Goal: Task Accomplishment & Management: Complete application form

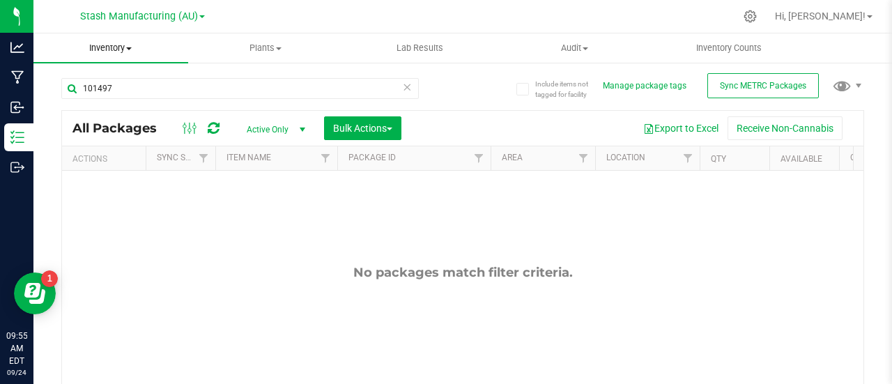
click at [129, 49] on span at bounding box center [129, 48] width 6 height 3
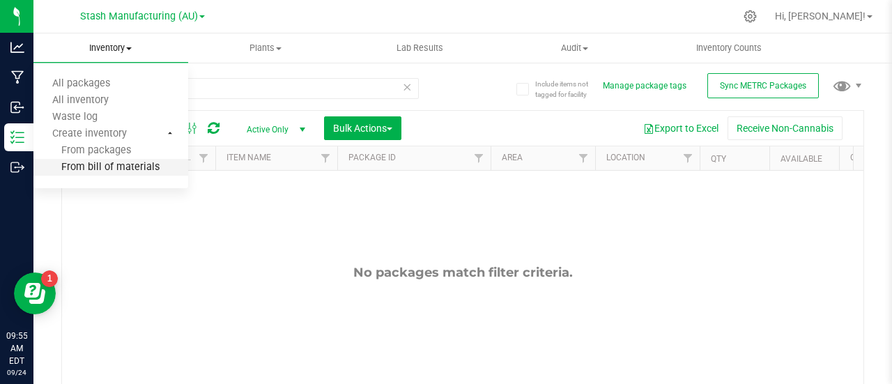
click at [118, 164] on span "From bill of materials" at bounding box center [96, 168] width 126 height 12
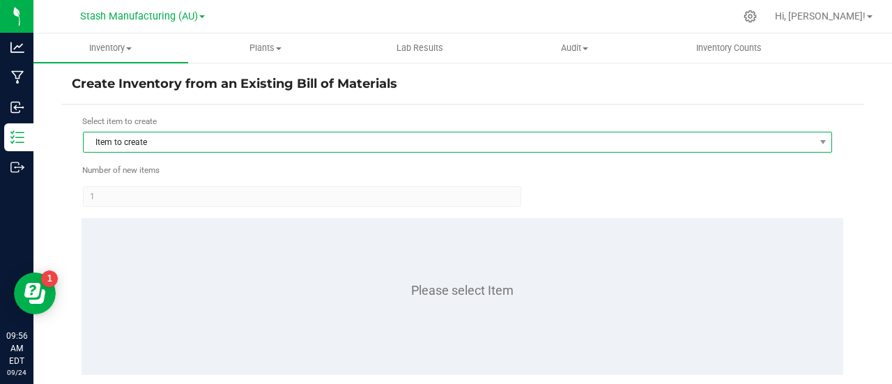
click at [143, 145] on span "Item to create" at bounding box center [449, 142] width 730 height 20
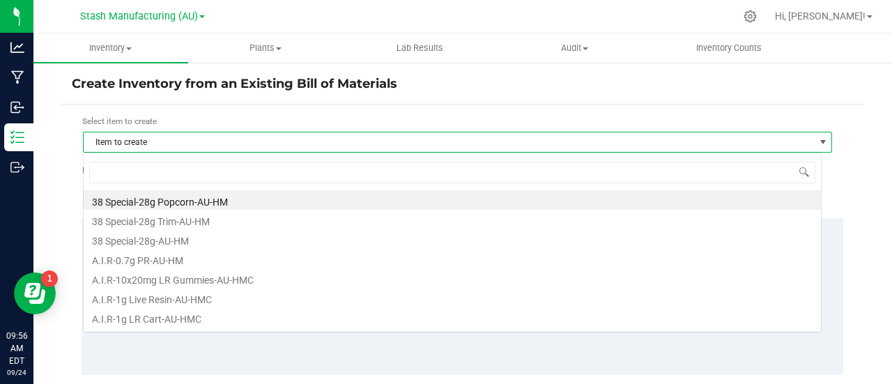
scroll to position [21, 738]
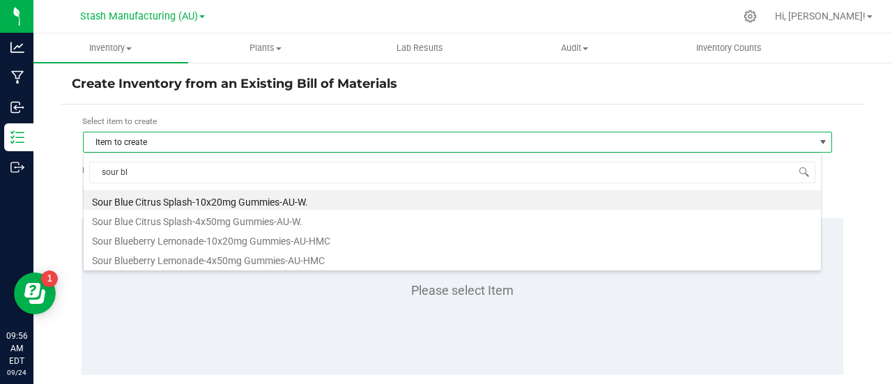
type input "sour blu"
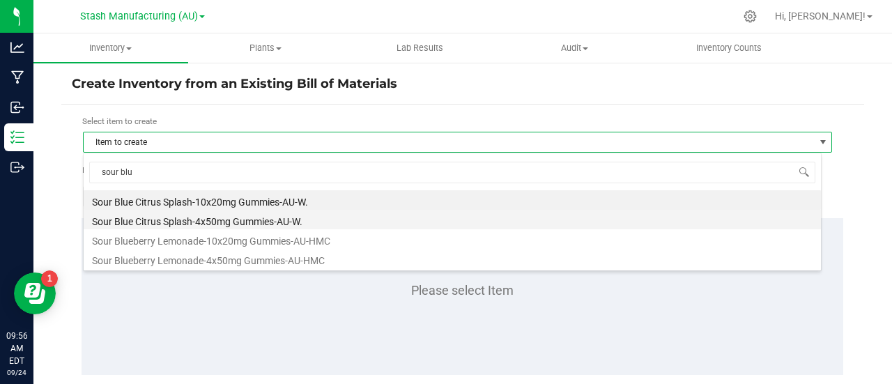
click at [245, 219] on li "Sour Blue Citrus Splash-4x50mg Gummies-AU-W." at bounding box center [452, 220] width 737 height 20
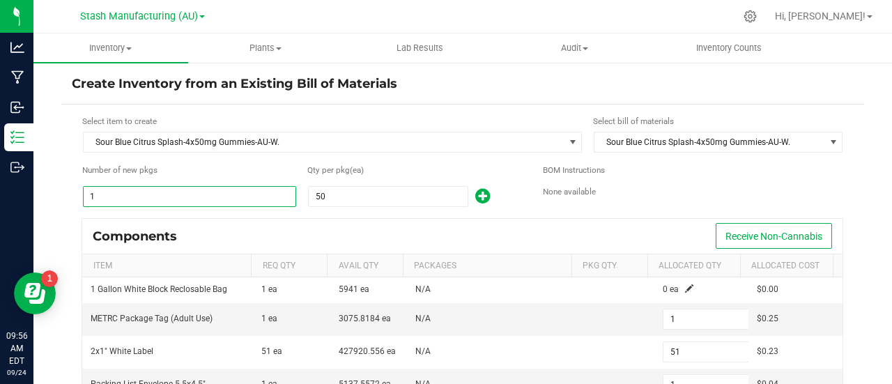
click at [109, 194] on input "1" at bounding box center [190, 197] width 212 height 20
type input "6"
type input "306"
type input "6"
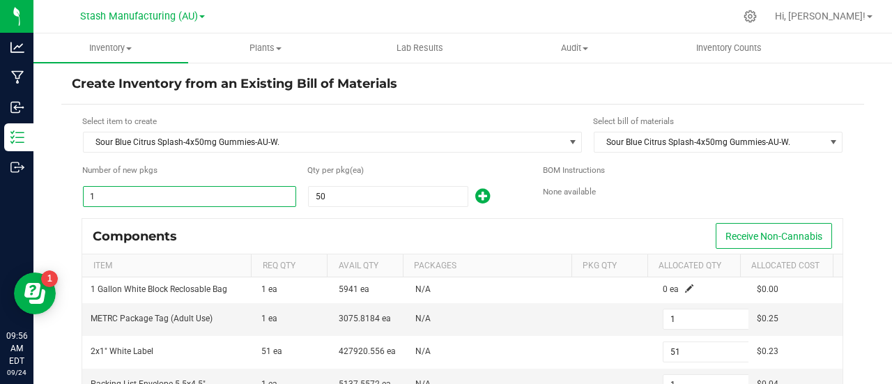
type input "54"
type input "6"
type input "300"
type input "60"
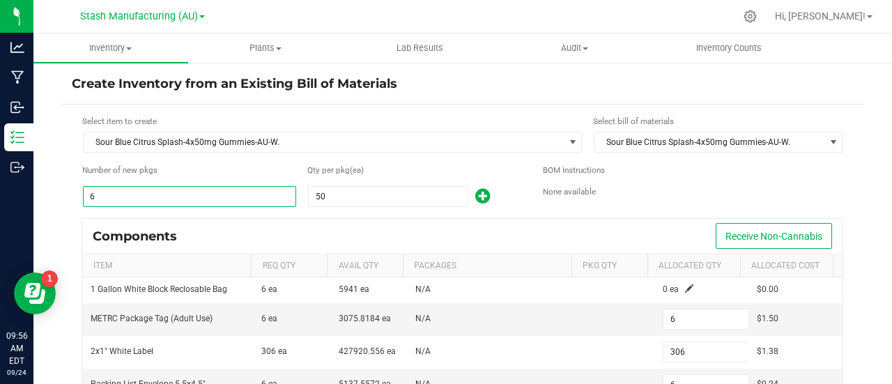
type input "60"
type input "3,060"
type input "60"
type input "540"
type input "60"
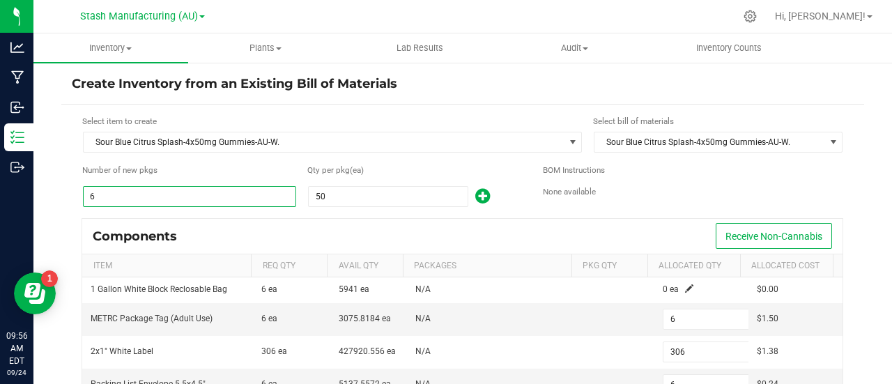
type input "60"
type input "3,000"
type input "60"
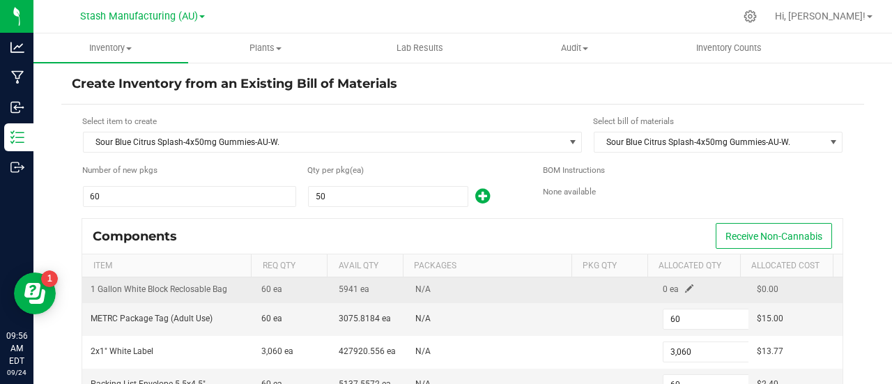
click at [685, 287] on span at bounding box center [689, 288] width 8 height 8
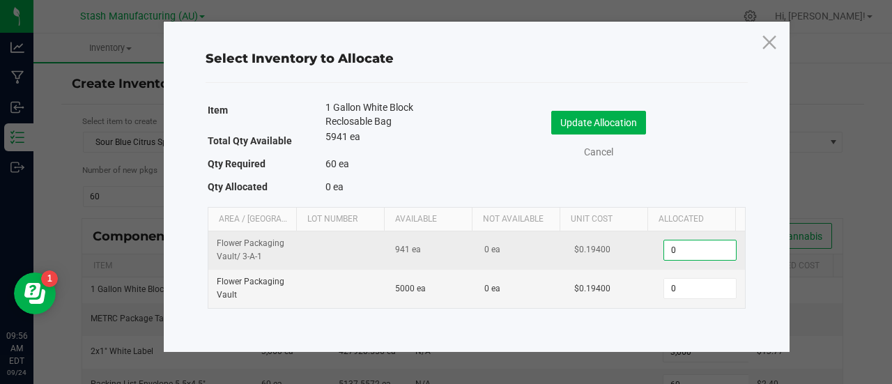
click at [669, 247] on input "0" at bounding box center [699, 250] width 71 height 20
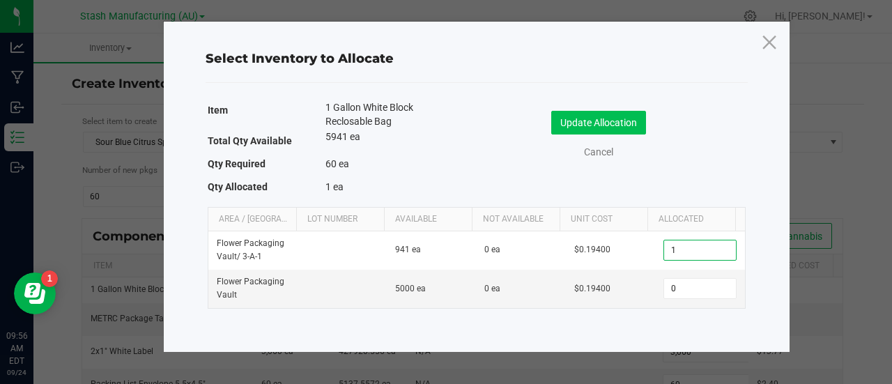
type input "1"
click at [598, 125] on button "Update Allocation" at bounding box center [598, 123] width 95 height 24
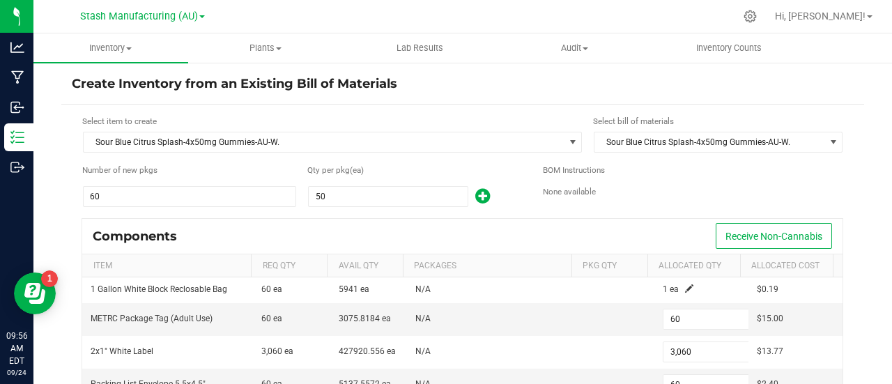
scroll to position [192, 0]
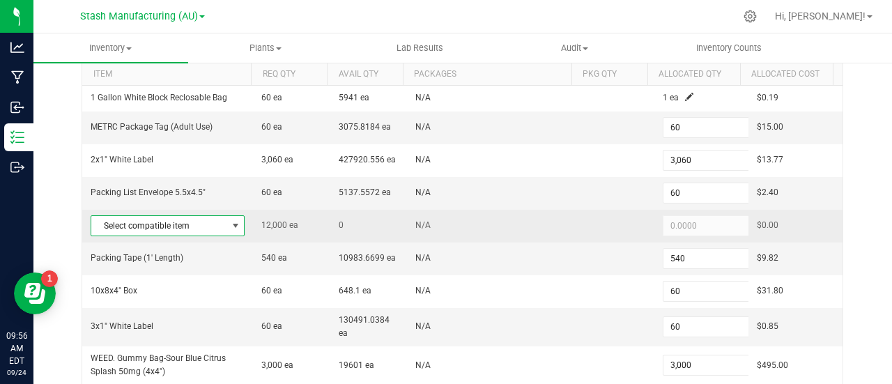
click at [230, 225] on span at bounding box center [235, 225] width 11 height 11
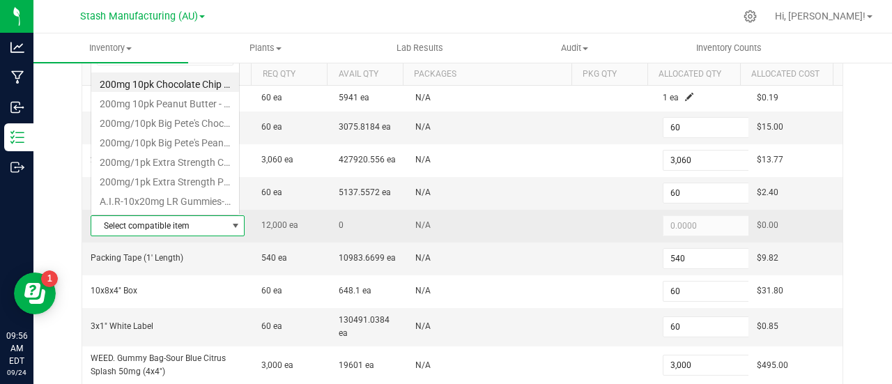
scroll to position [21, 147]
type input "sour"
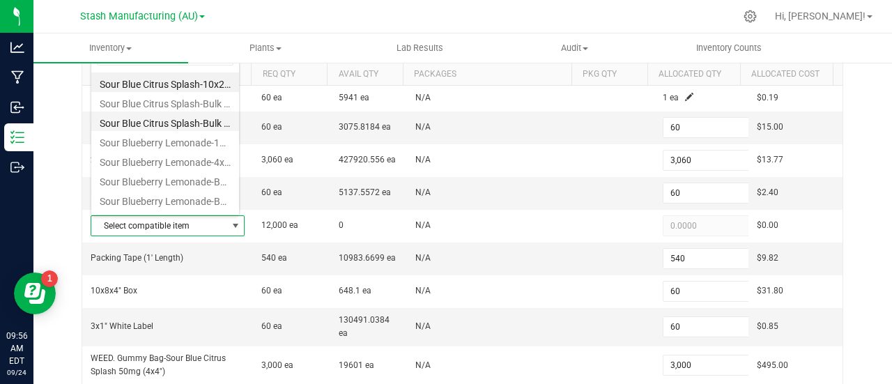
click at [201, 120] on li "Sour Blue Citrus Splash-Bulk 50mg Gummies-AU-W." at bounding box center [165, 121] width 148 height 20
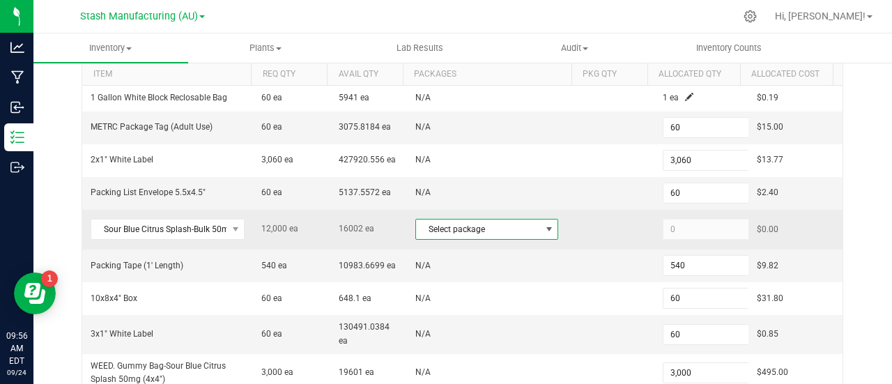
click at [543, 227] on span at bounding box center [548, 229] width 11 height 11
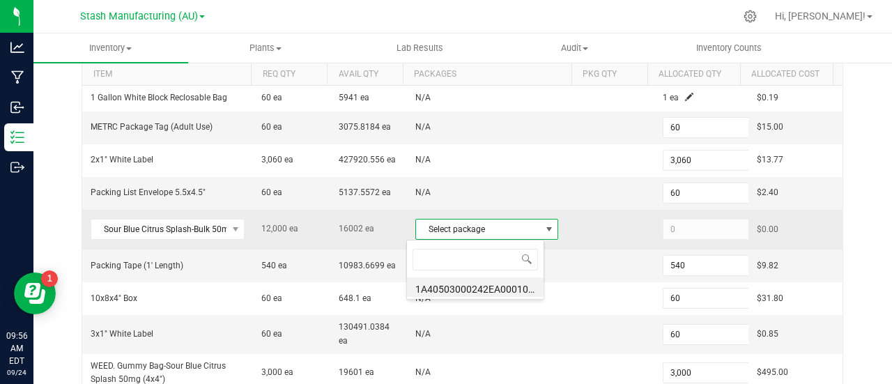
scroll to position [21, 139]
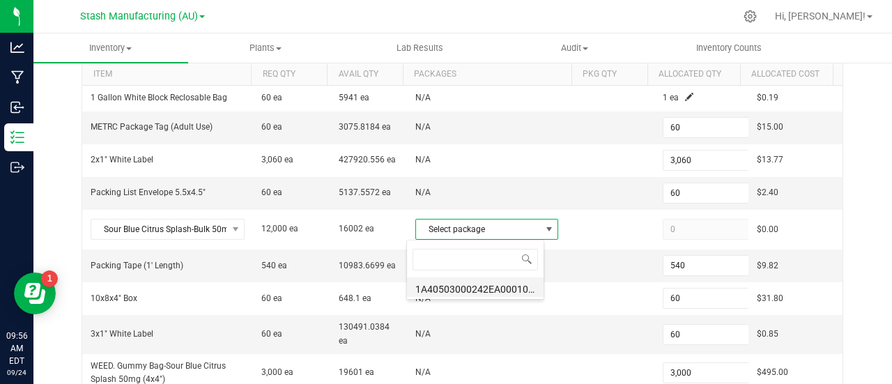
click at [482, 284] on li "1A40503000242EA000101637 (SBC50mgWEED.[DATE])" at bounding box center [475, 287] width 137 height 20
type input "12,000"
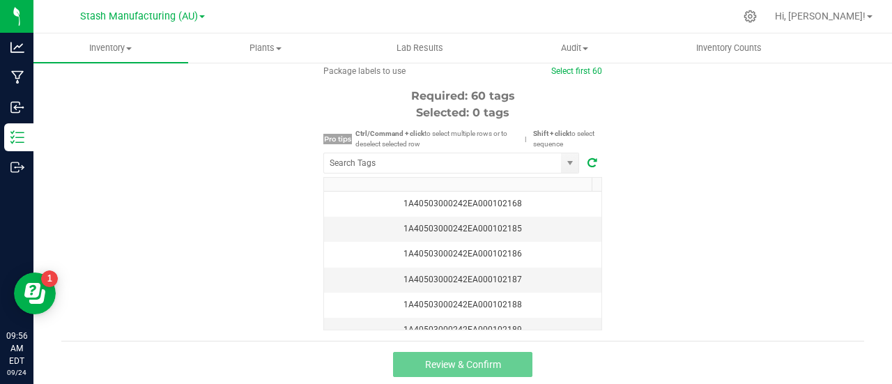
scroll to position [459, 0]
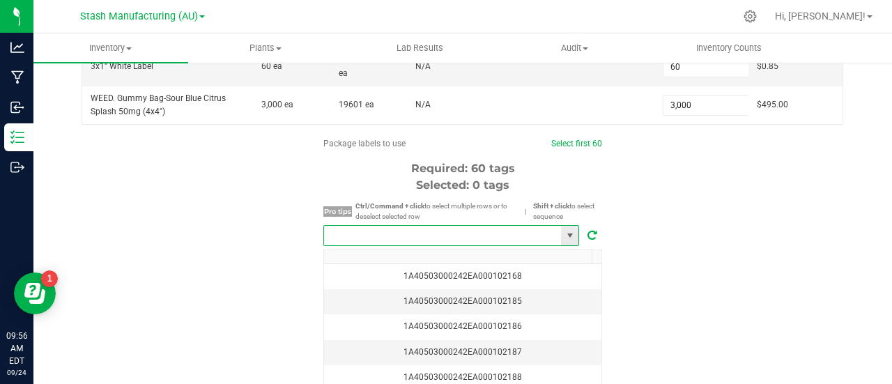
click at [399, 231] on input "NO DATA FOUND" at bounding box center [442, 236] width 237 height 20
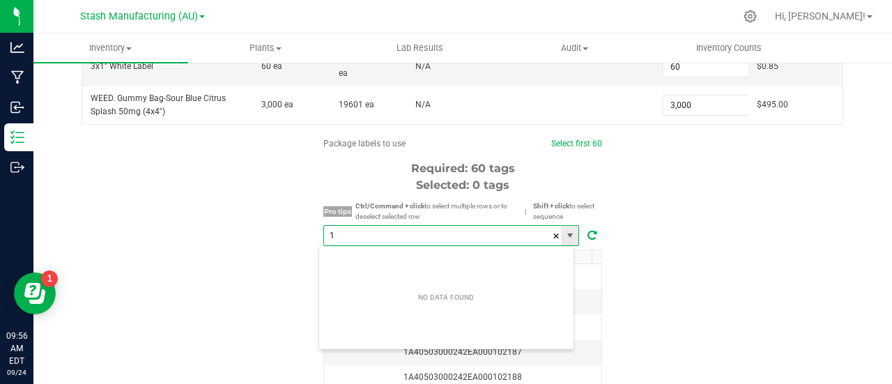
scroll to position [21, 256]
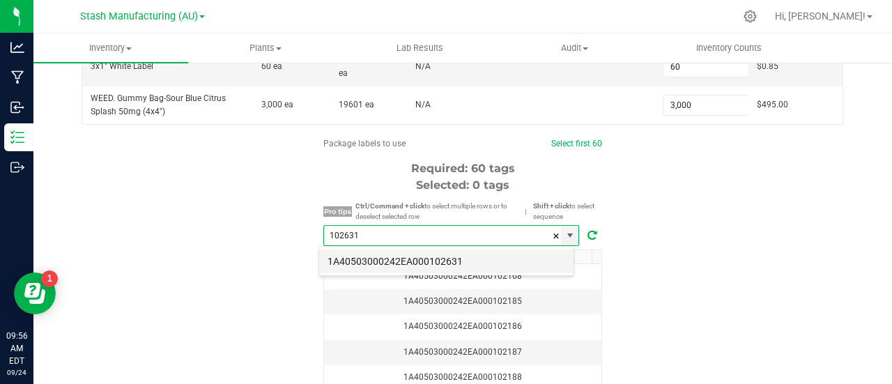
click at [445, 254] on li "1A40503000242EA000102631" at bounding box center [446, 261] width 254 height 24
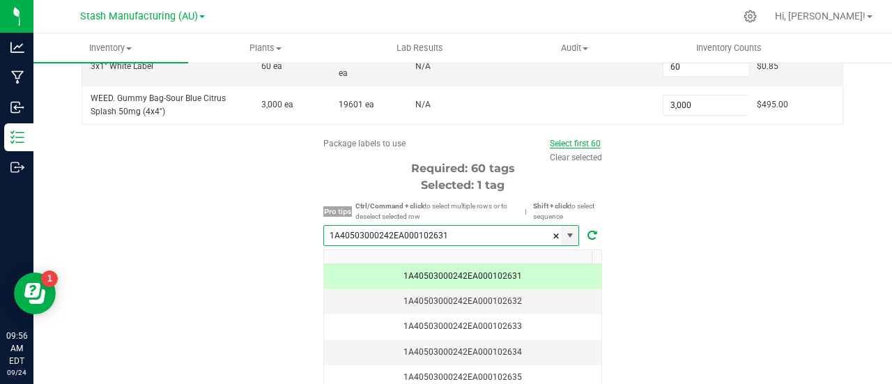
type input "1A40503000242EA000102631"
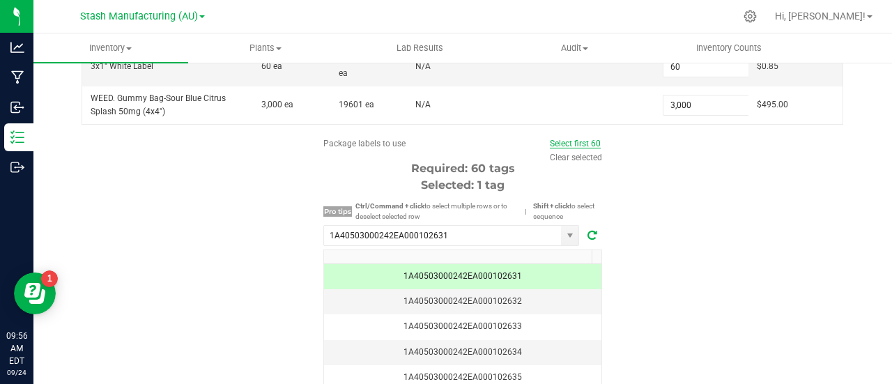
click at [571, 142] on link "Select first 60" at bounding box center [575, 144] width 51 height 10
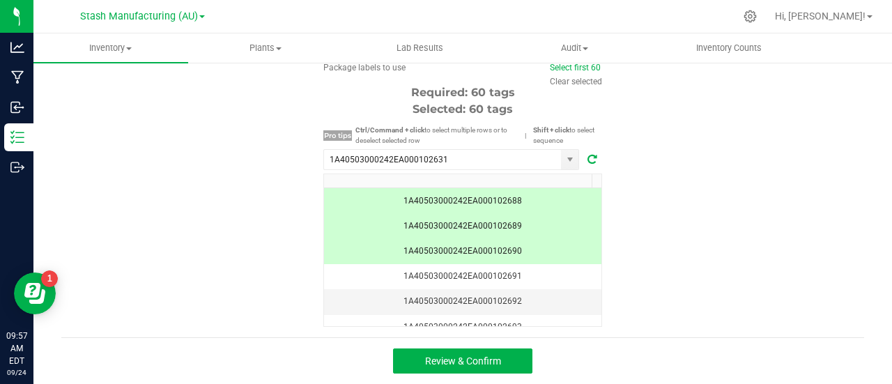
scroll to position [0, 0]
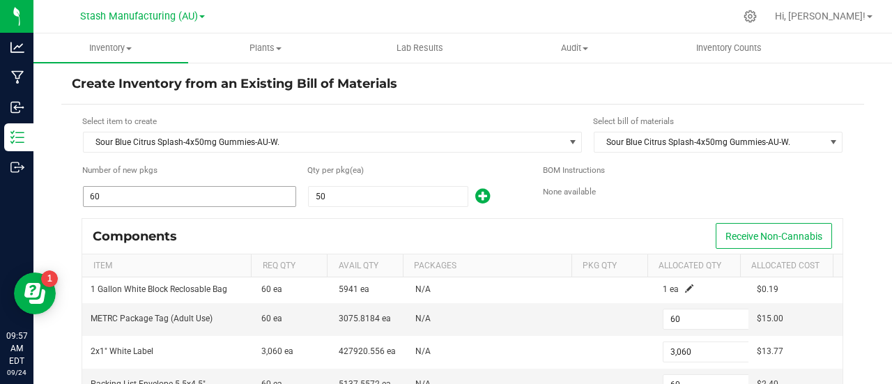
drag, startPoint x: 118, startPoint y: 181, endPoint x: 110, endPoint y: 190, distance: 11.9
click at [110, 190] on div "Number of new pkgs 60" at bounding box center [189, 186] width 215 height 44
click at [110, 190] on input "60" at bounding box center [190, 197] width 212 height 20
type input "5"
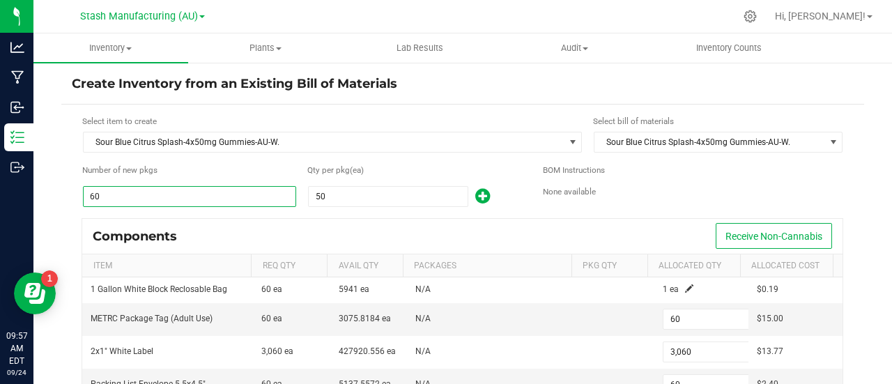
type input "255"
type input "5"
type input "45"
type input "5"
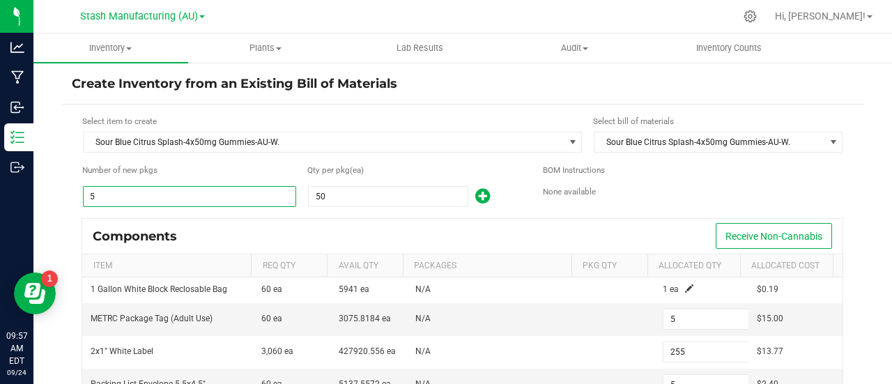
type input "250"
type input "50"
type input "2,550"
type input "50"
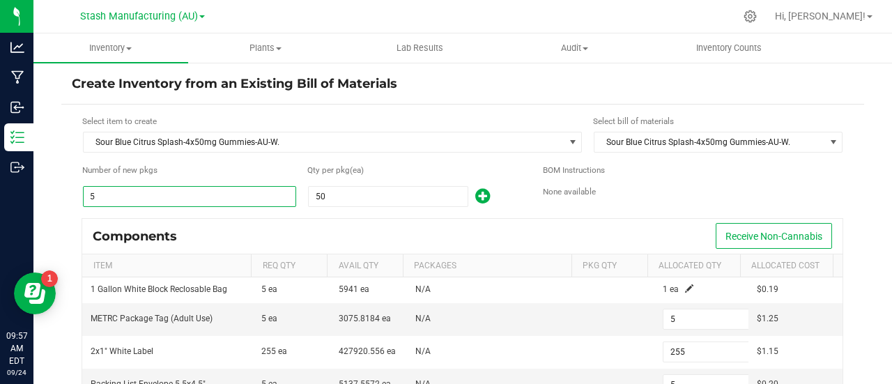
type input "450"
type input "50"
type input "2,500"
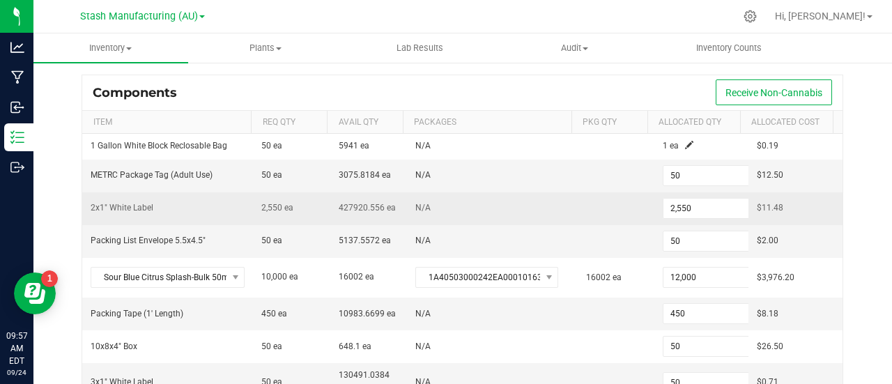
scroll to position [144, 0]
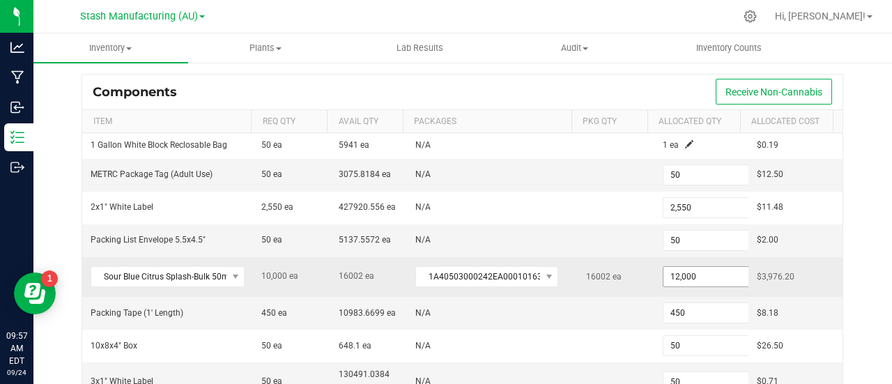
type input "50"
click at [701, 274] on input "12000" at bounding box center [714, 277] width 102 height 20
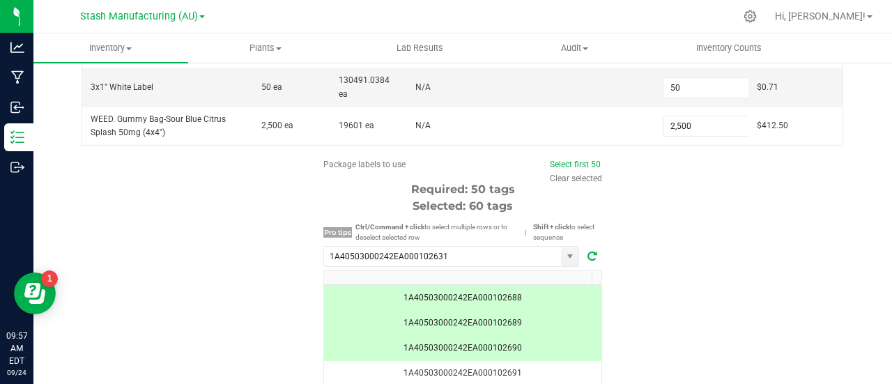
scroll to position [439, 0]
type input "10,000"
click at [567, 180] on link "Clear selected" at bounding box center [576, 178] width 52 height 10
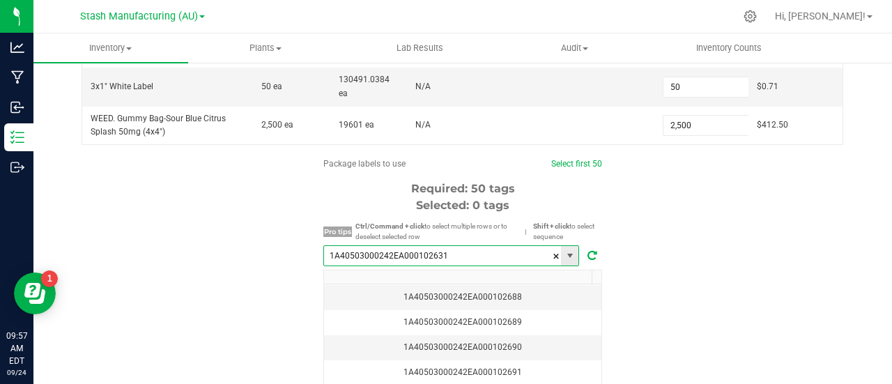
click at [465, 258] on input "1A40503000242EA000102631" at bounding box center [442, 256] width 237 height 20
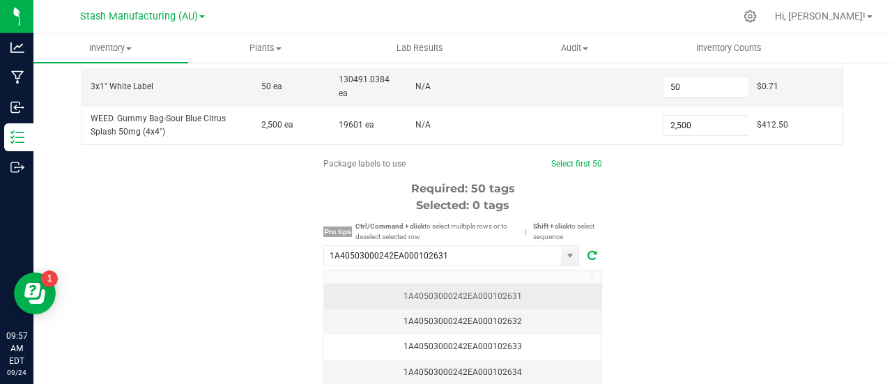
click at [502, 300] on div "1A40503000242EA000102631" at bounding box center [462, 296] width 261 height 13
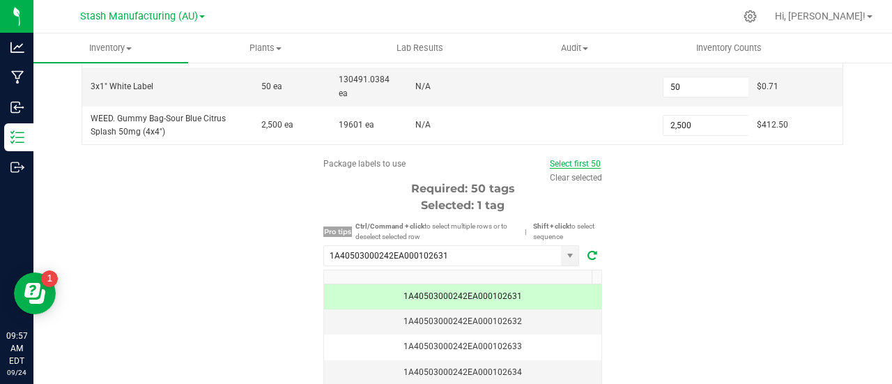
click at [571, 160] on link "Select first 50" at bounding box center [575, 164] width 51 height 10
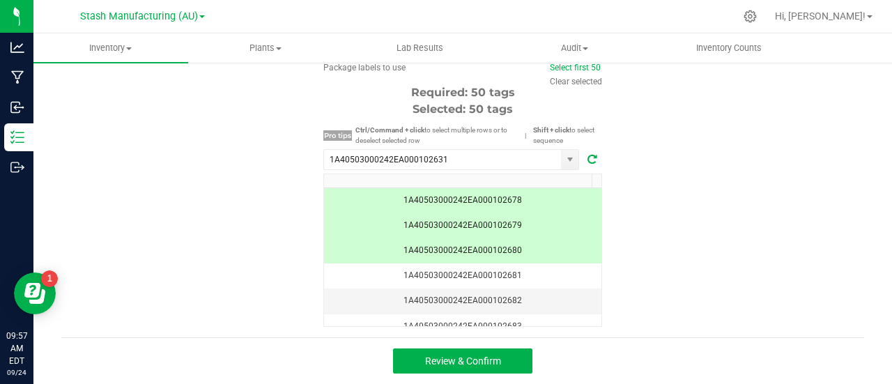
scroll to position [1188, 0]
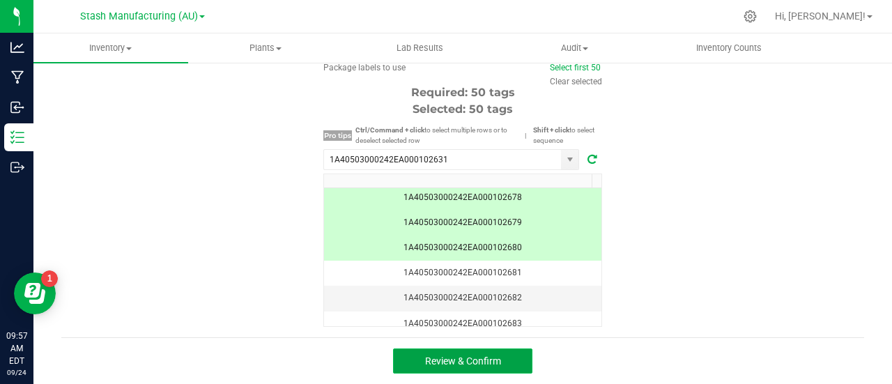
click at [490, 362] on span "Review & Confirm" at bounding box center [463, 360] width 76 height 11
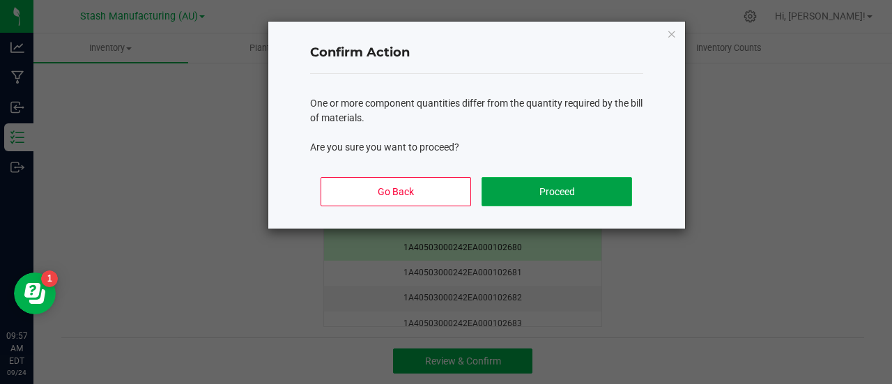
click at [562, 185] on button "Proceed" at bounding box center [556, 191] width 150 height 29
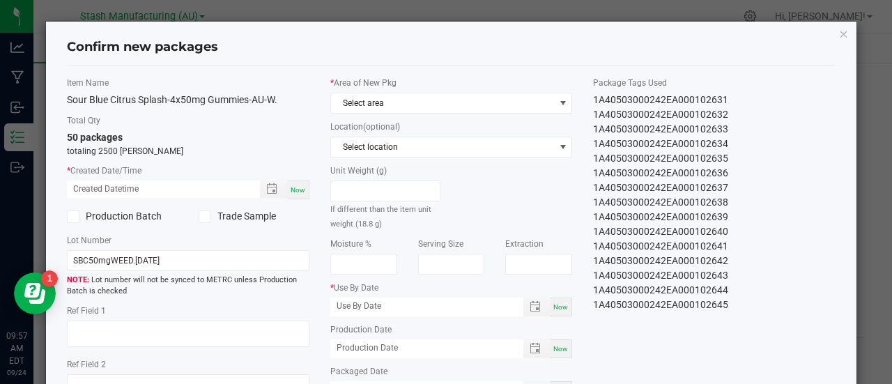
type input "[DATE]"
click at [294, 188] on span "Now" at bounding box center [297, 190] width 15 height 8
type input "[DATE] 09:57 AM"
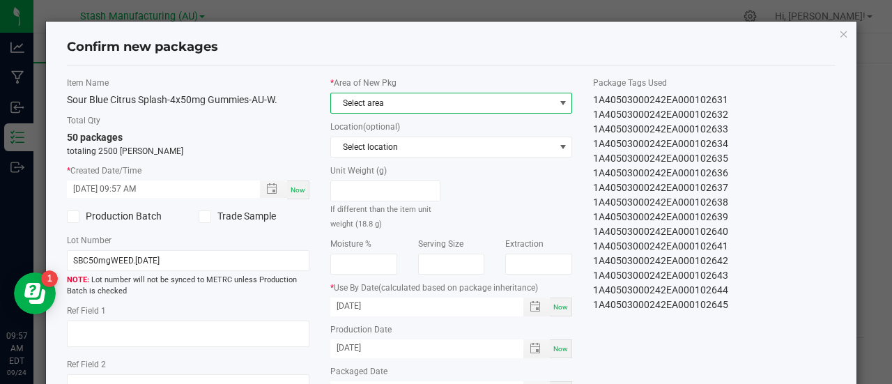
click at [557, 98] on span at bounding box center [562, 103] width 11 height 11
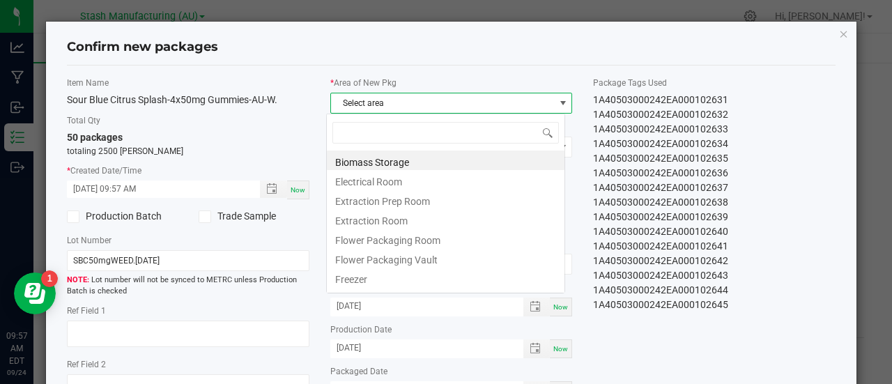
scroll to position [21, 240]
type input "pr"
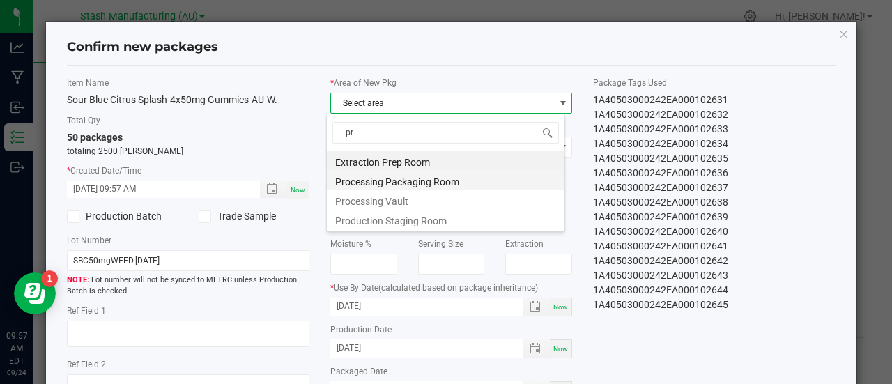
click at [417, 178] on li "Processing Packaging Room" at bounding box center [446, 180] width 238 height 20
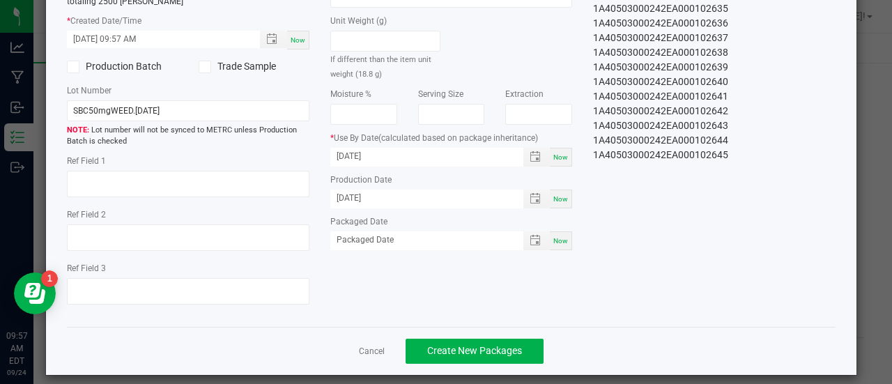
scroll to position [152, 0]
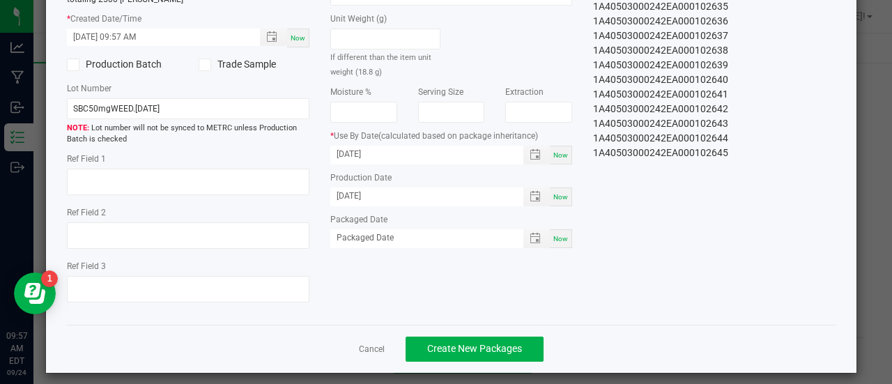
click at [555, 235] on span "Now" at bounding box center [560, 239] width 15 height 8
type input "[DATE]"
click at [456, 343] on span "Create New Packages" at bounding box center [474, 348] width 95 height 11
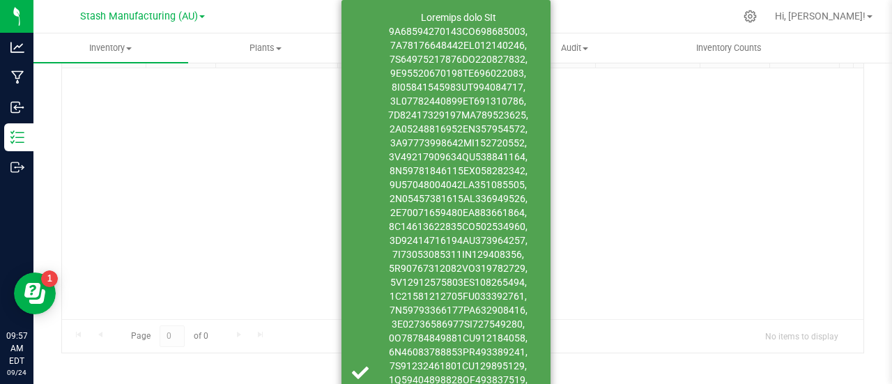
scroll to position [102, 0]
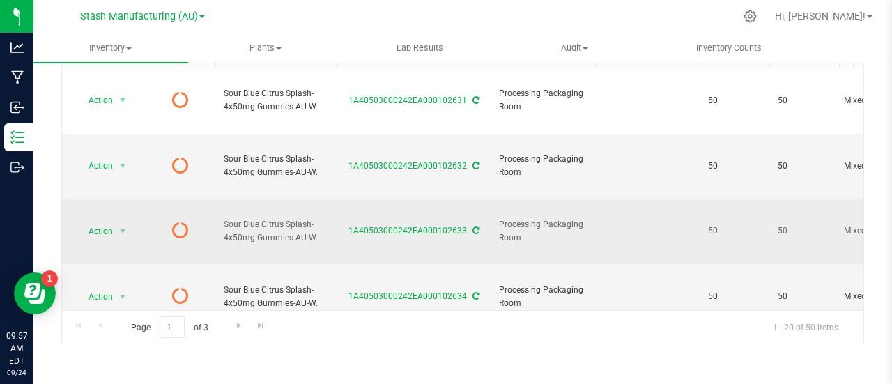
click at [473, 226] on icon at bounding box center [475, 230] width 7 height 8
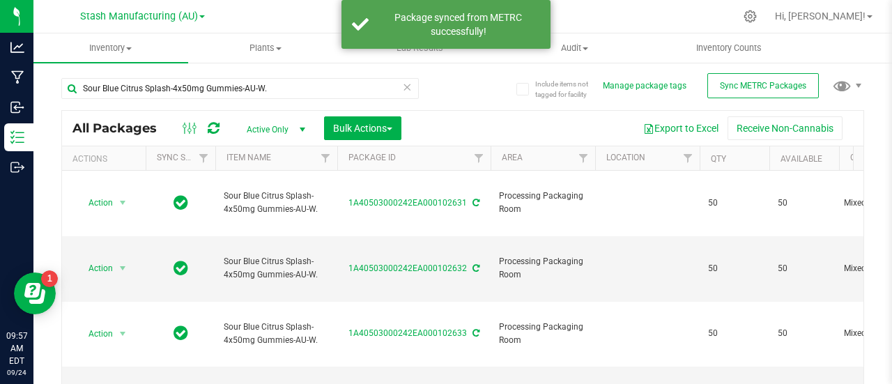
click at [403, 88] on icon at bounding box center [407, 86] width 10 height 17
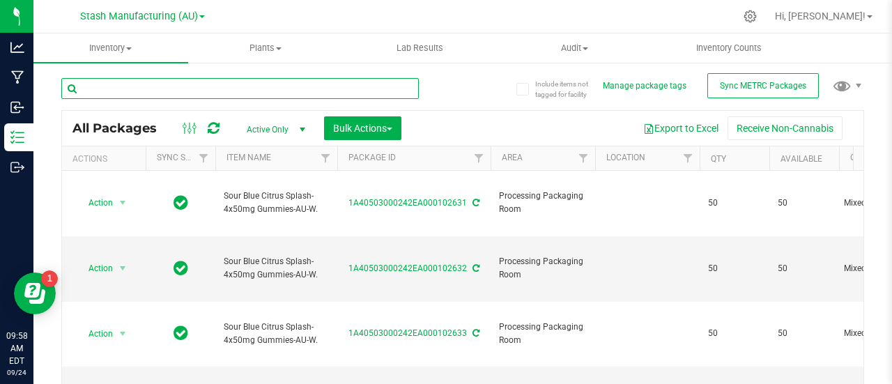
click at [162, 90] on input "text" at bounding box center [239, 88] width 357 height 21
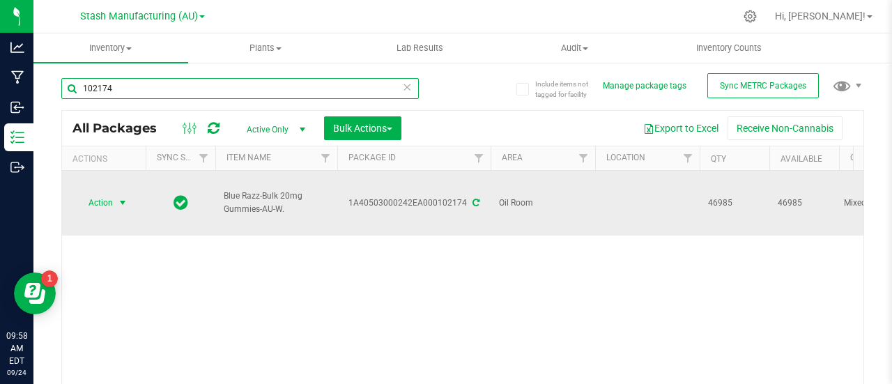
type input "102174"
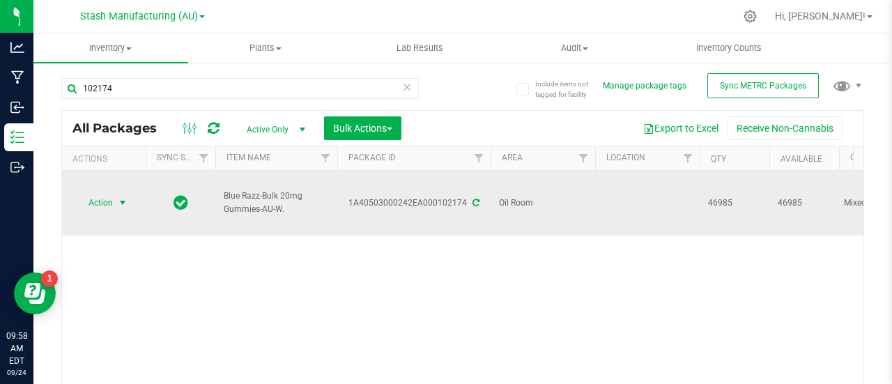
click at [123, 197] on span "select" at bounding box center [122, 202] width 11 height 11
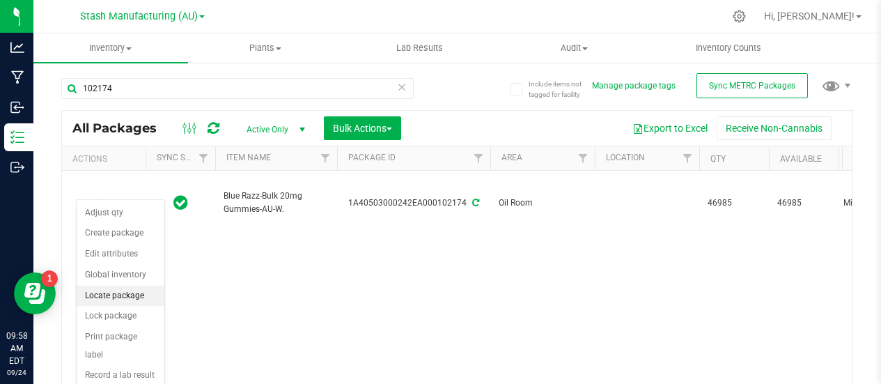
click at [123, 291] on li "Locate package" at bounding box center [121, 296] width 88 height 21
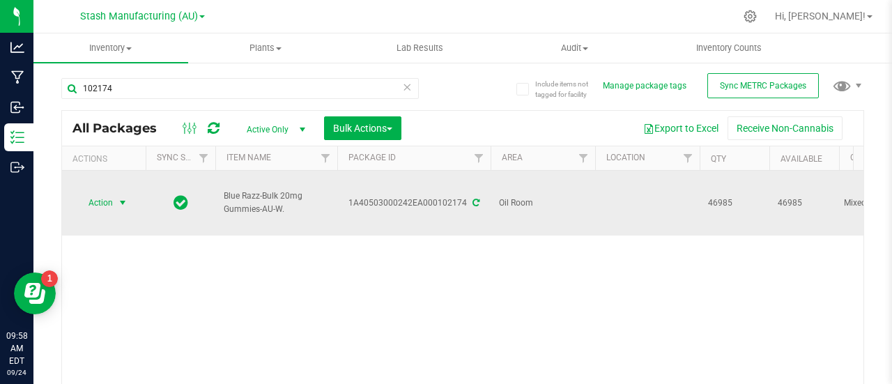
click at [123, 197] on span "select" at bounding box center [122, 202] width 11 height 11
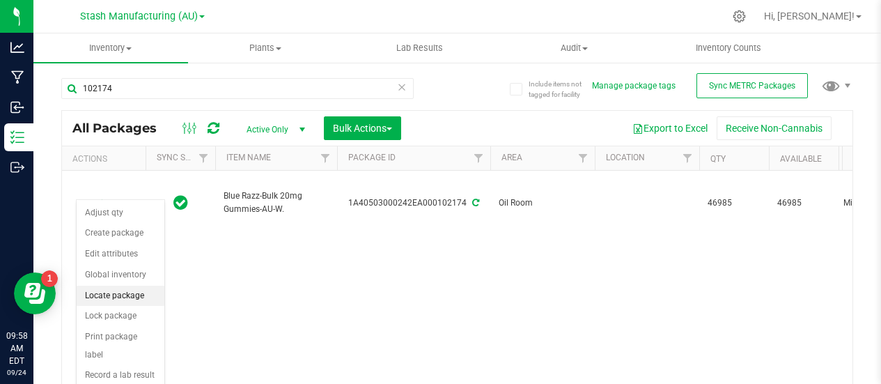
click at [127, 293] on li "Locate package" at bounding box center [121, 296] width 88 height 21
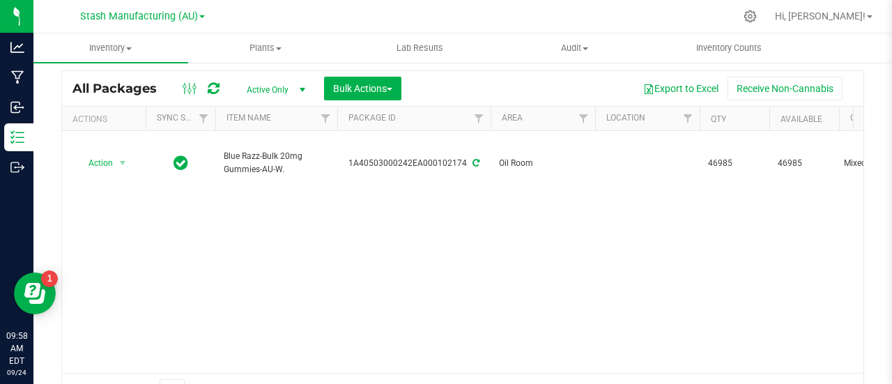
scroll to position [40, 0]
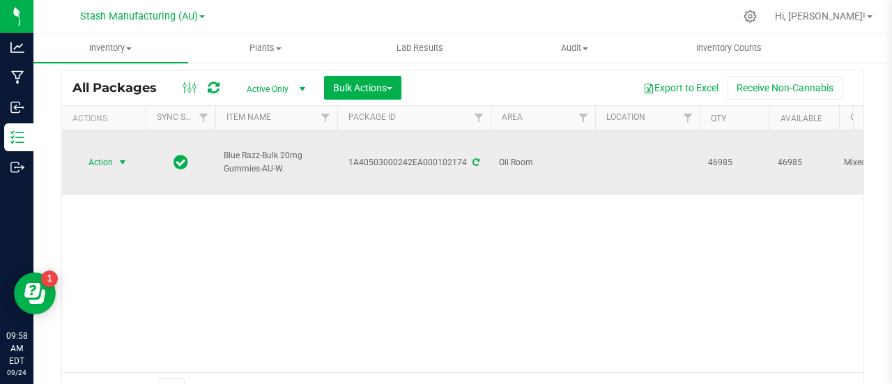
click at [123, 157] on span "select" at bounding box center [122, 162] width 11 height 11
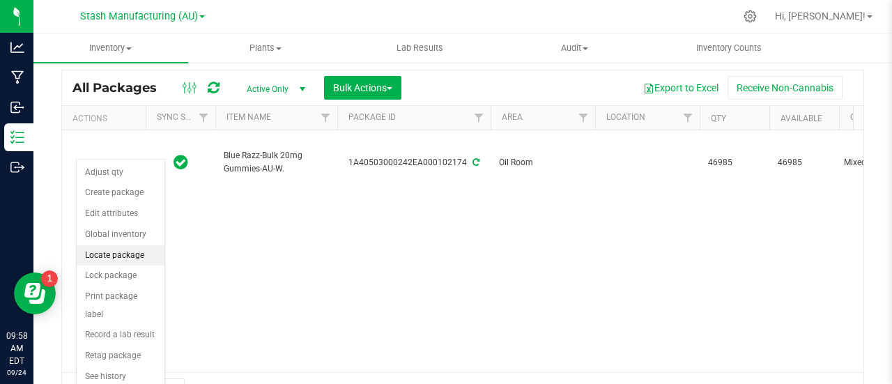
click at [121, 252] on li "Locate package" at bounding box center [121, 255] width 88 height 21
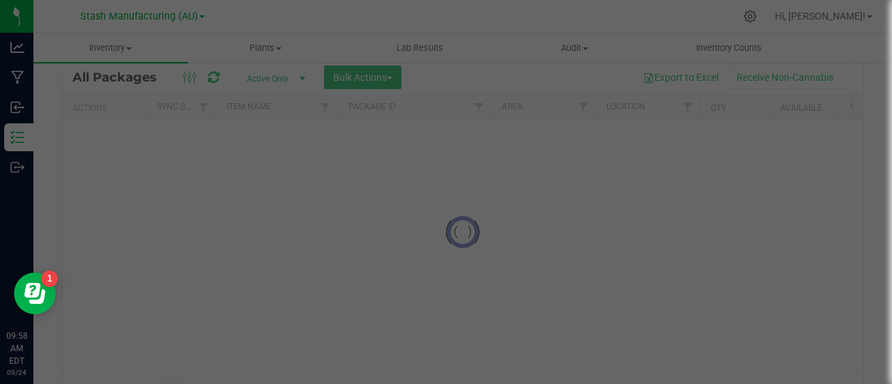
scroll to position [40, 0]
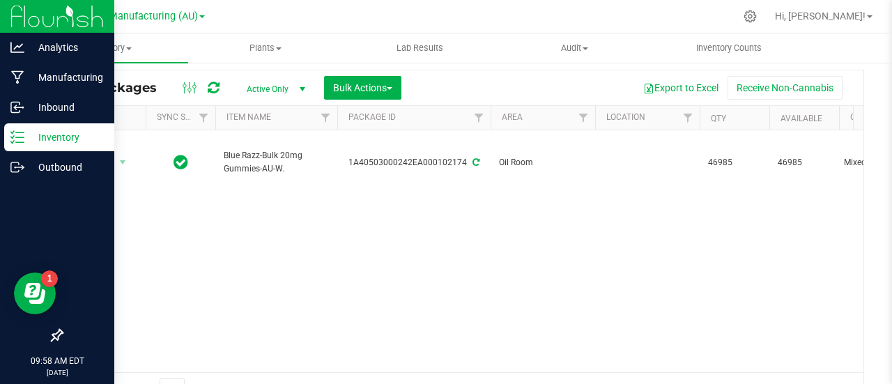
click at [67, 134] on p "Inventory" at bounding box center [66, 137] width 84 height 17
click at [59, 139] on p "Inventory" at bounding box center [66, 137] width 84 height 17
